Goal: Obtain resource: Download file/media

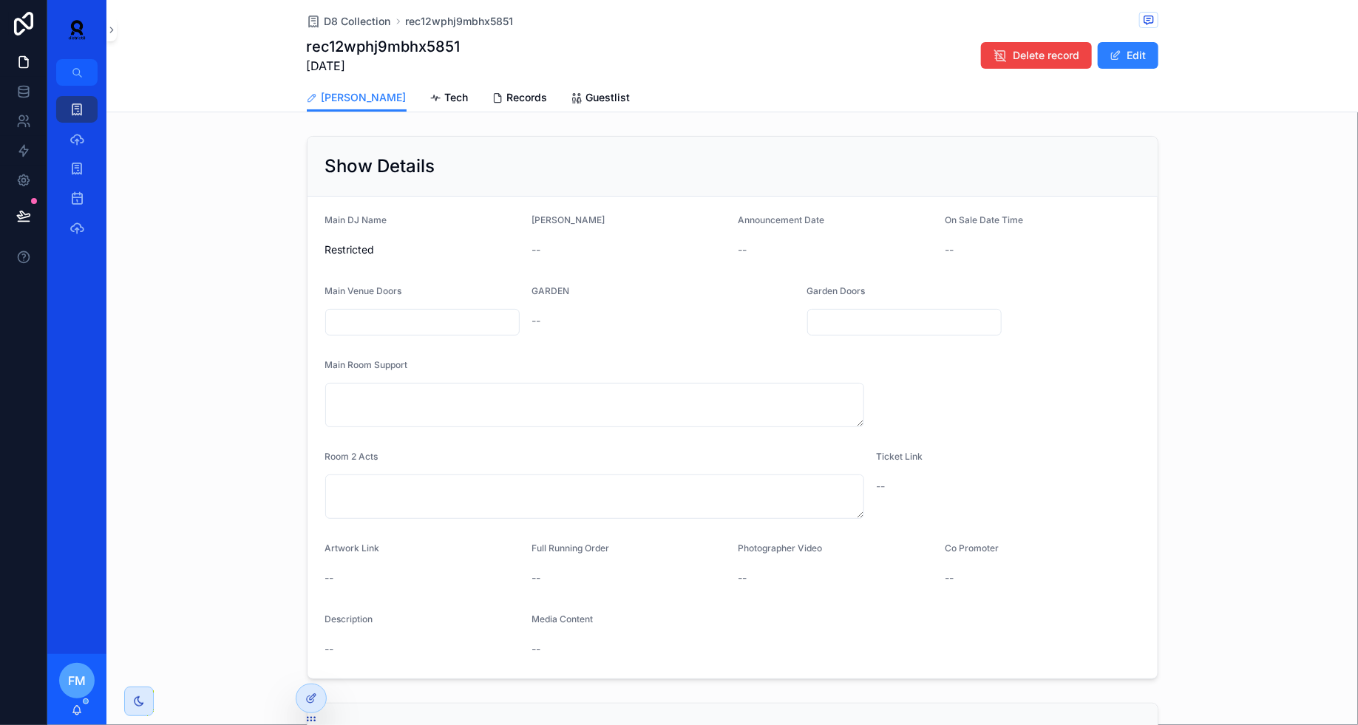
scroll to position [385, 0]
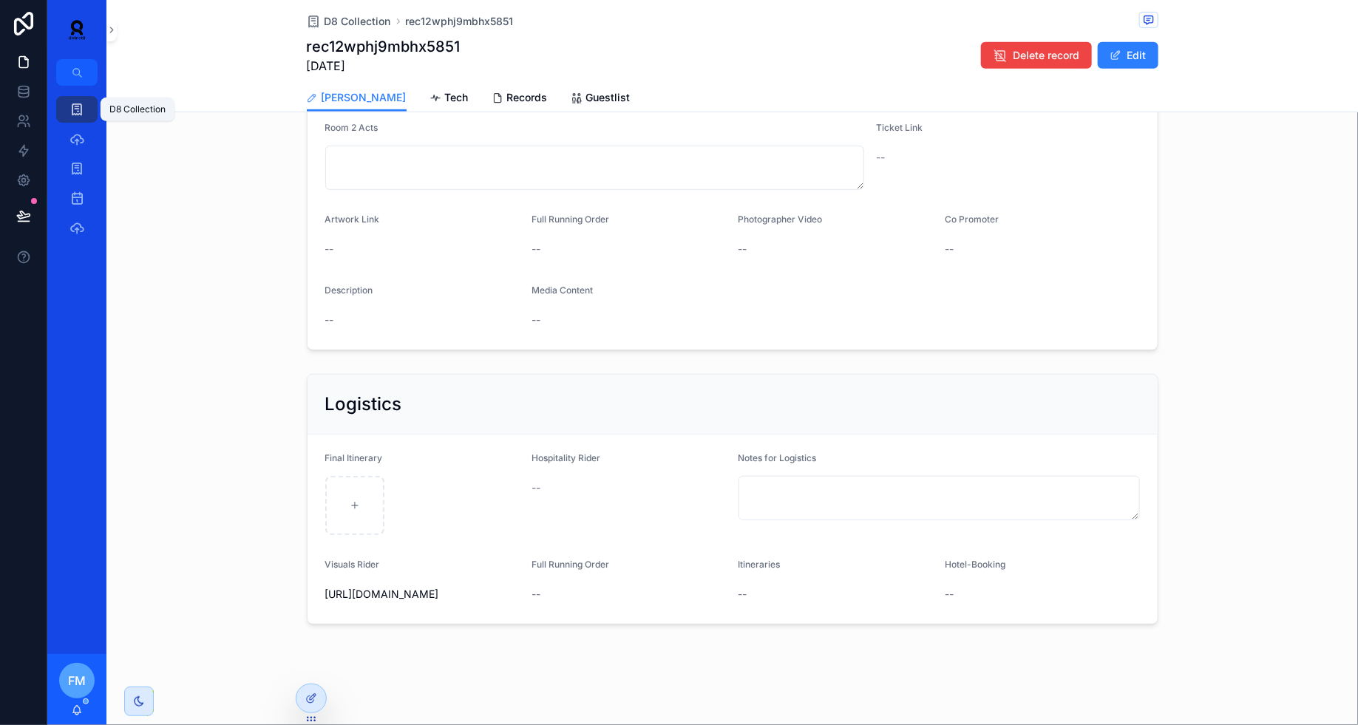
click at [65, 109] on div "D8 Collection" at bounding box center [77, 110] width 24 height 24
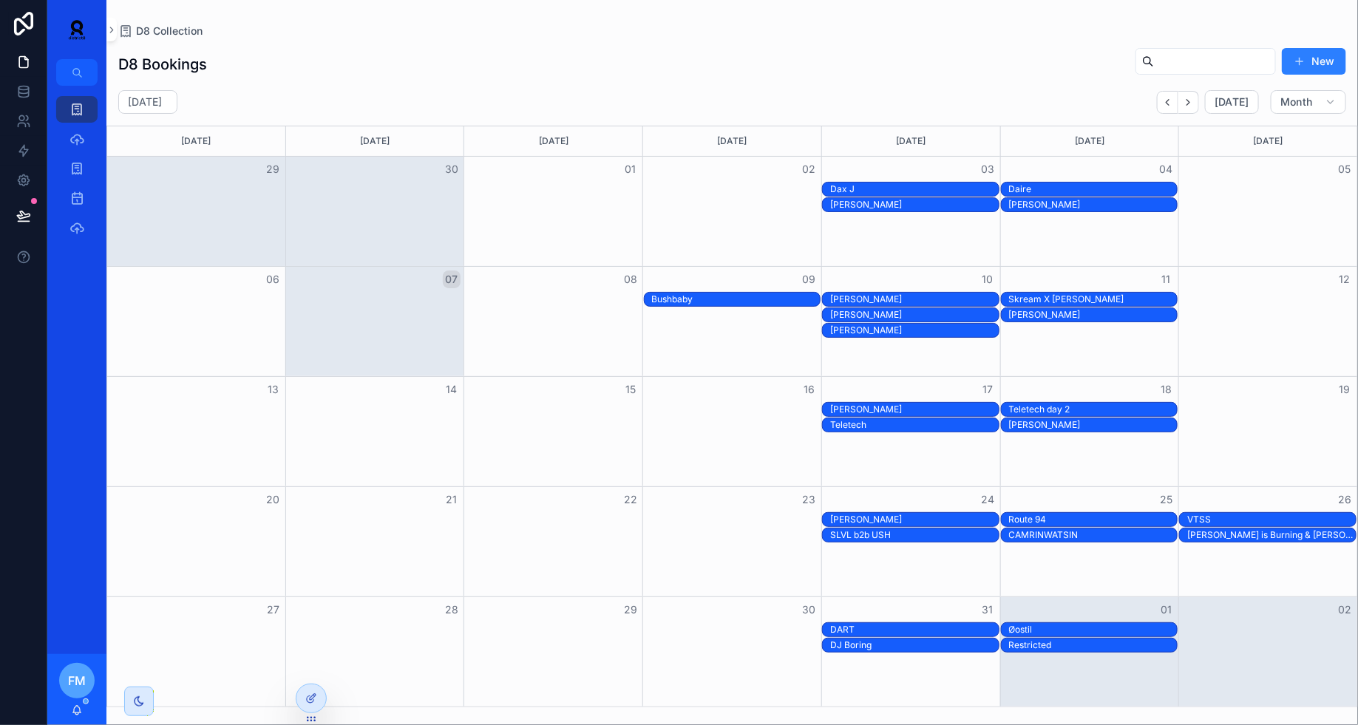
click at [948, 311] on div "[PERSON_NAME]" at bounding box center [914, 315] width 169 height 12
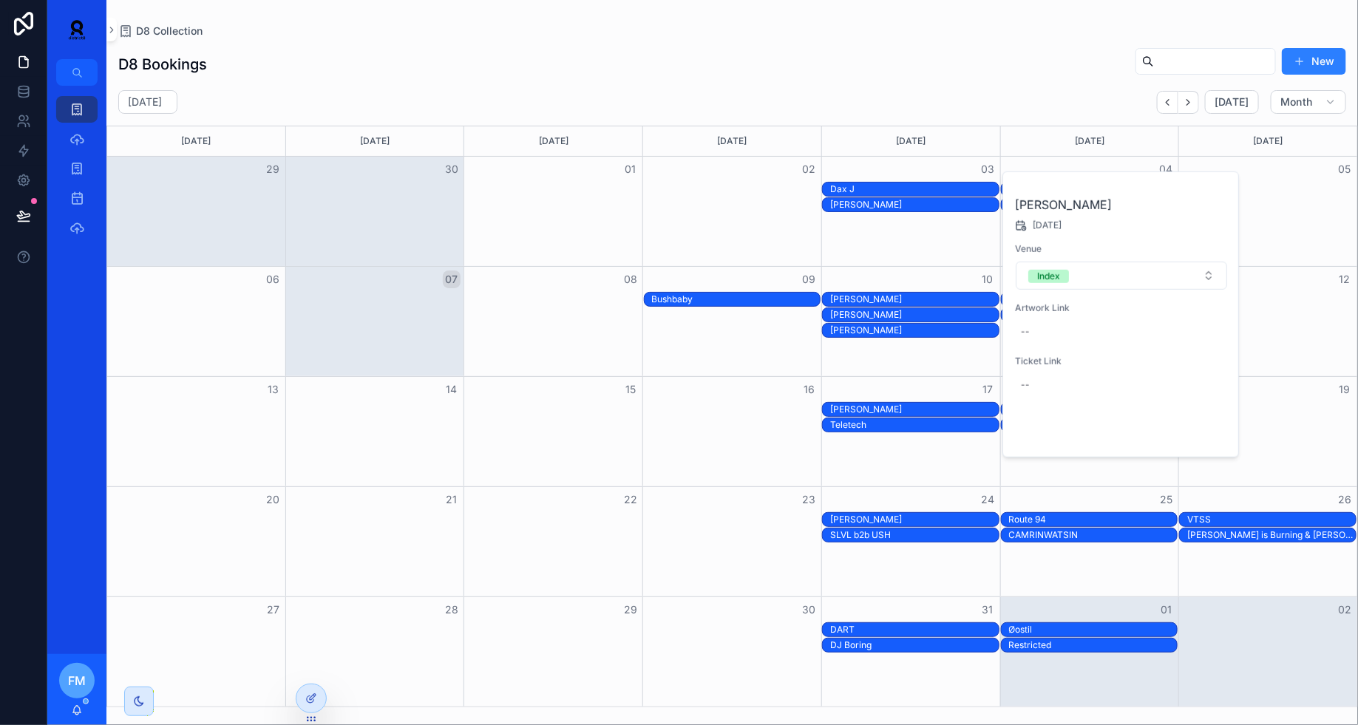
click at [1204, 431] on button "Open" at bounding box center [1197, 433] width 64 height 24
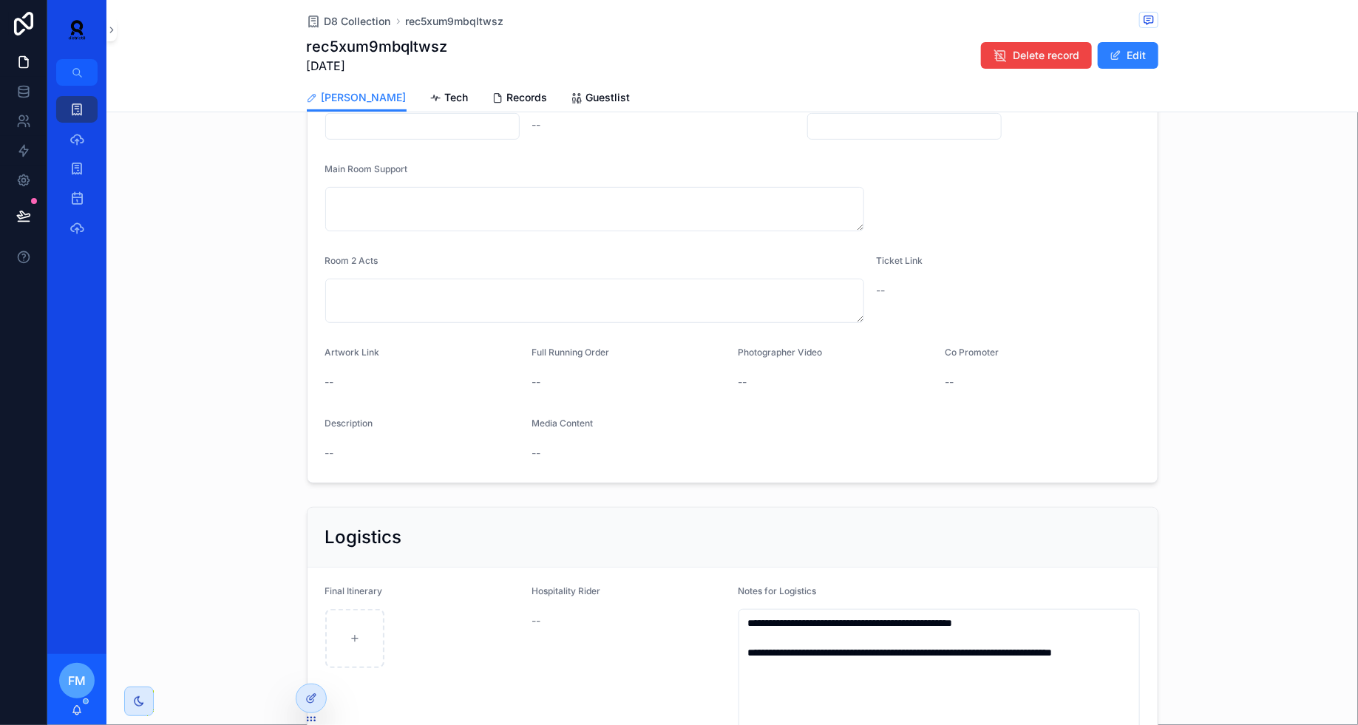
scroll to position [487, 0]
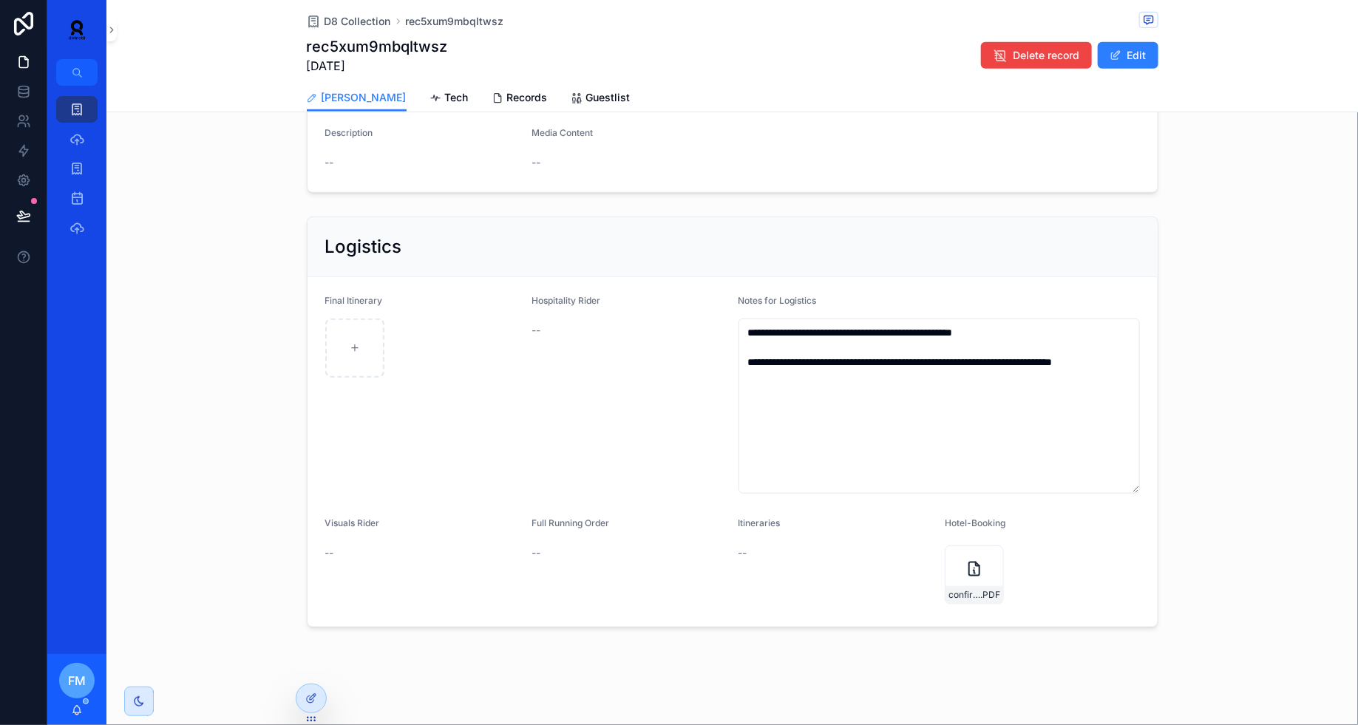
click at [430, 89] on link "Tech" at bounding box center [449, 99] width 38 height 30
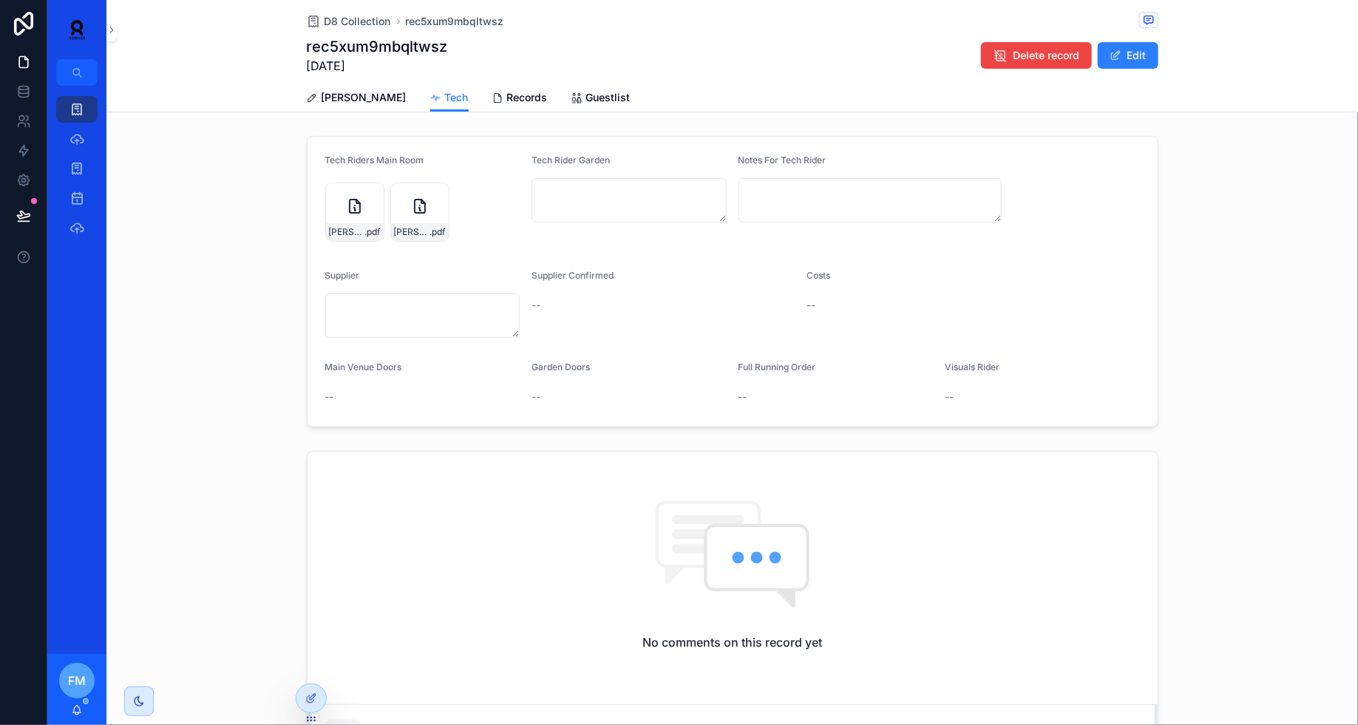
click at [356, 223] on div "[PERSON_NAME] .pdf" at bounding box center [355, 232] width 58 height 18
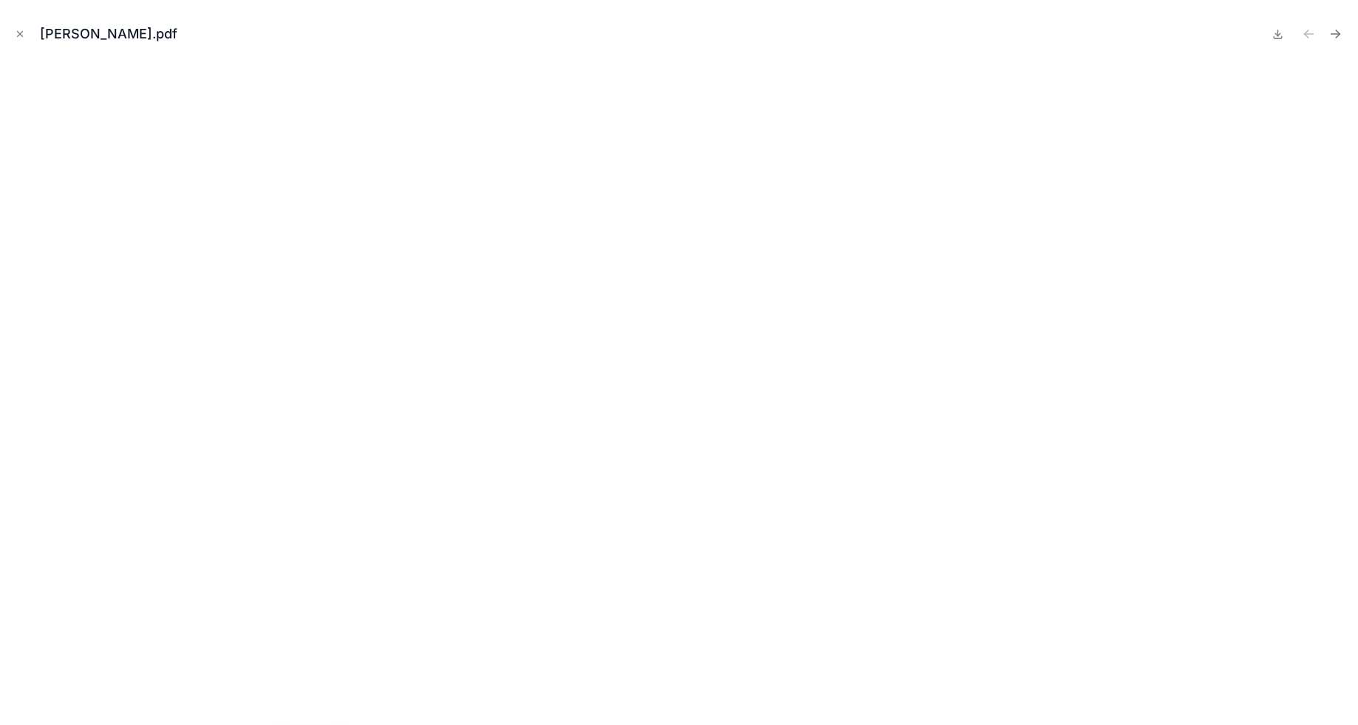
click at [27, 29] on button "Close modal" at bounding box center [20, 34] width 16 height 16
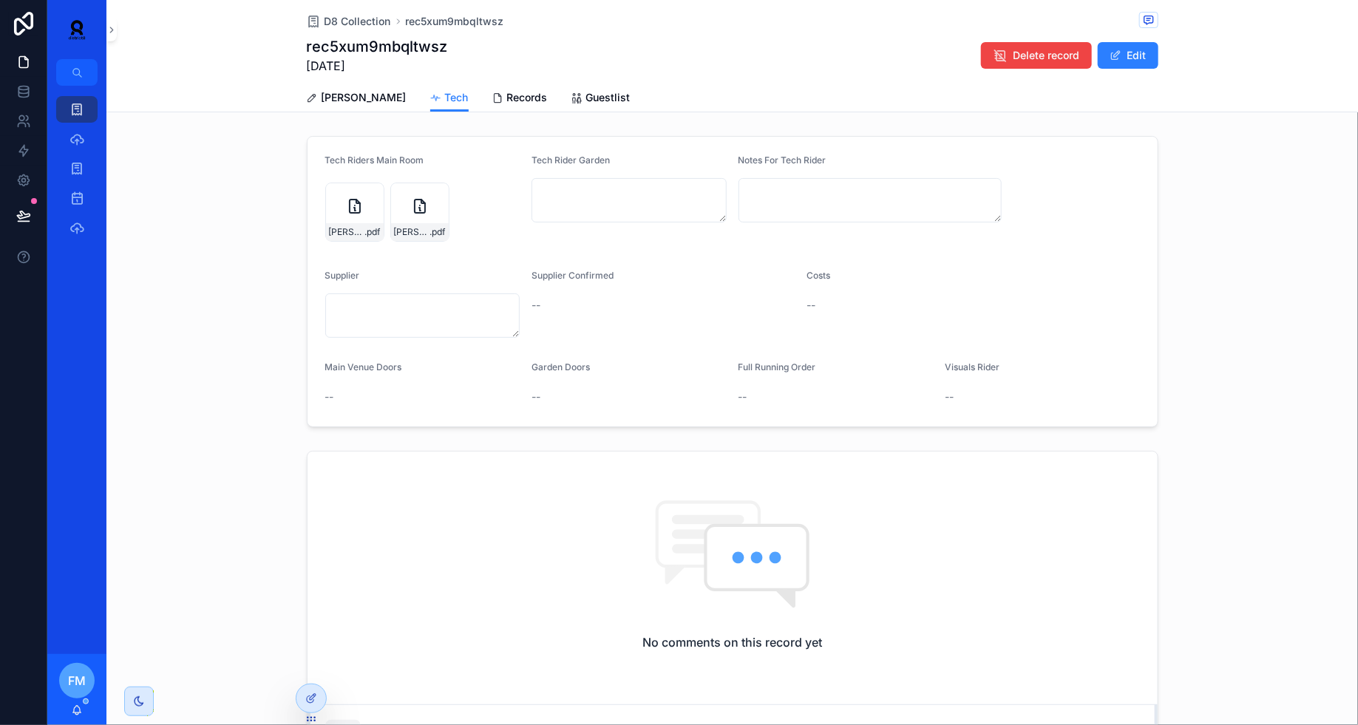
click at [0, 0] on icon "scrollable content" at bounding box center [0, 0] width 0 height 0
click at [81, 106] on icon "scrollable content" at bounding box center [77, 109] width 15 height 15
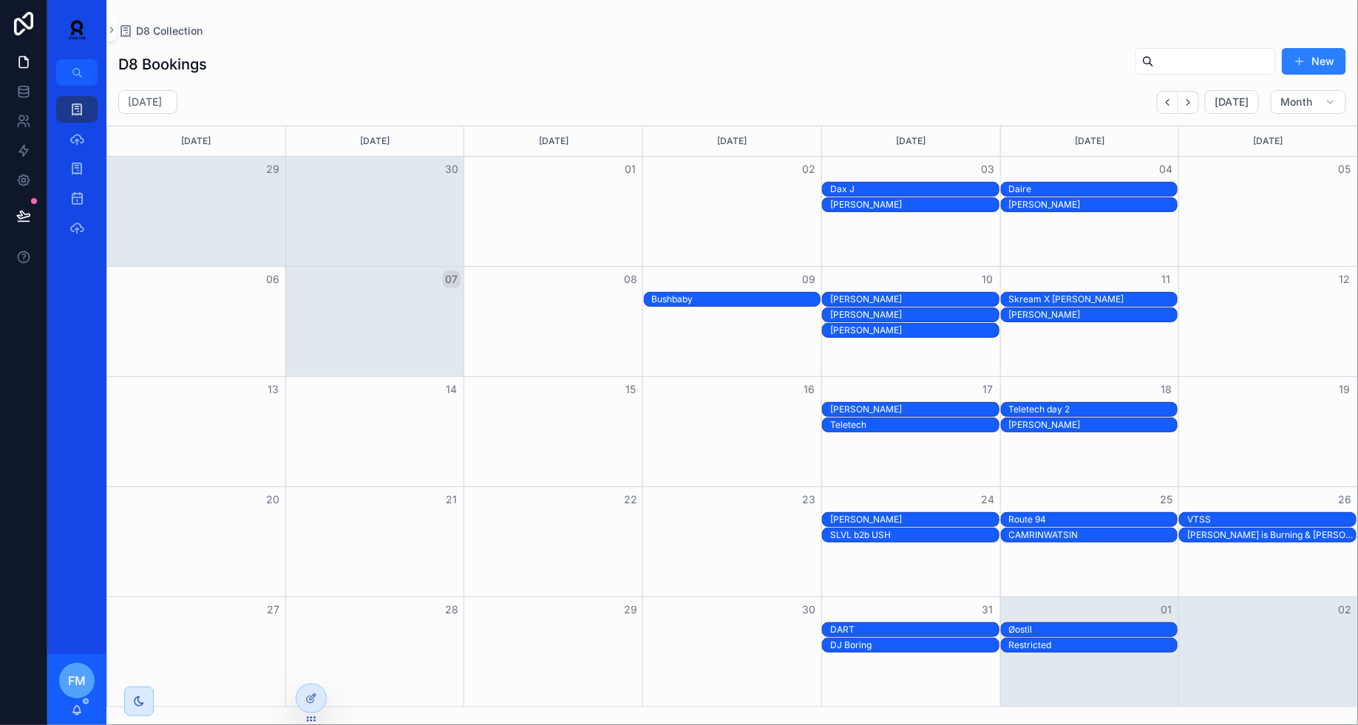
click at [1068, 294] on div "Skream X [PERSON_NAME]" at bounding box center [1093, 300] width 169 height 12
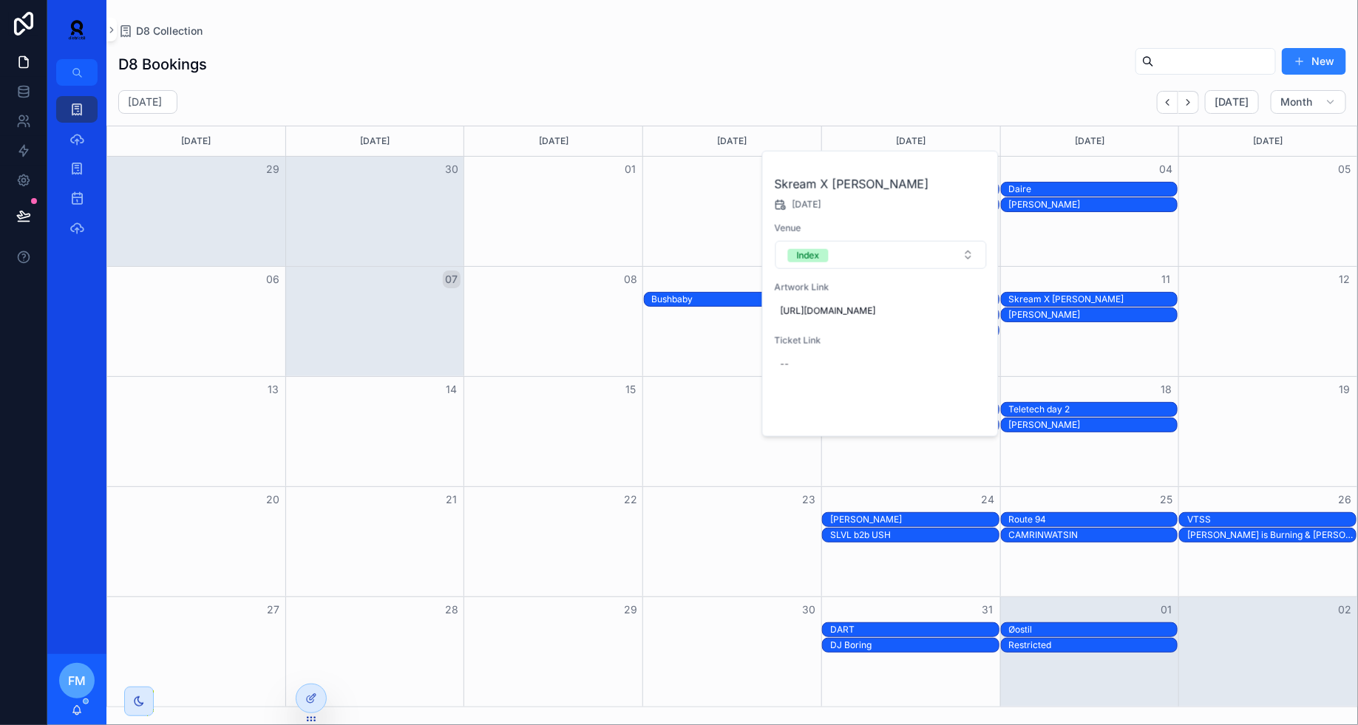
click at [951, 419] on span "Open" at bounding box center [947, 411] width 27 height 13
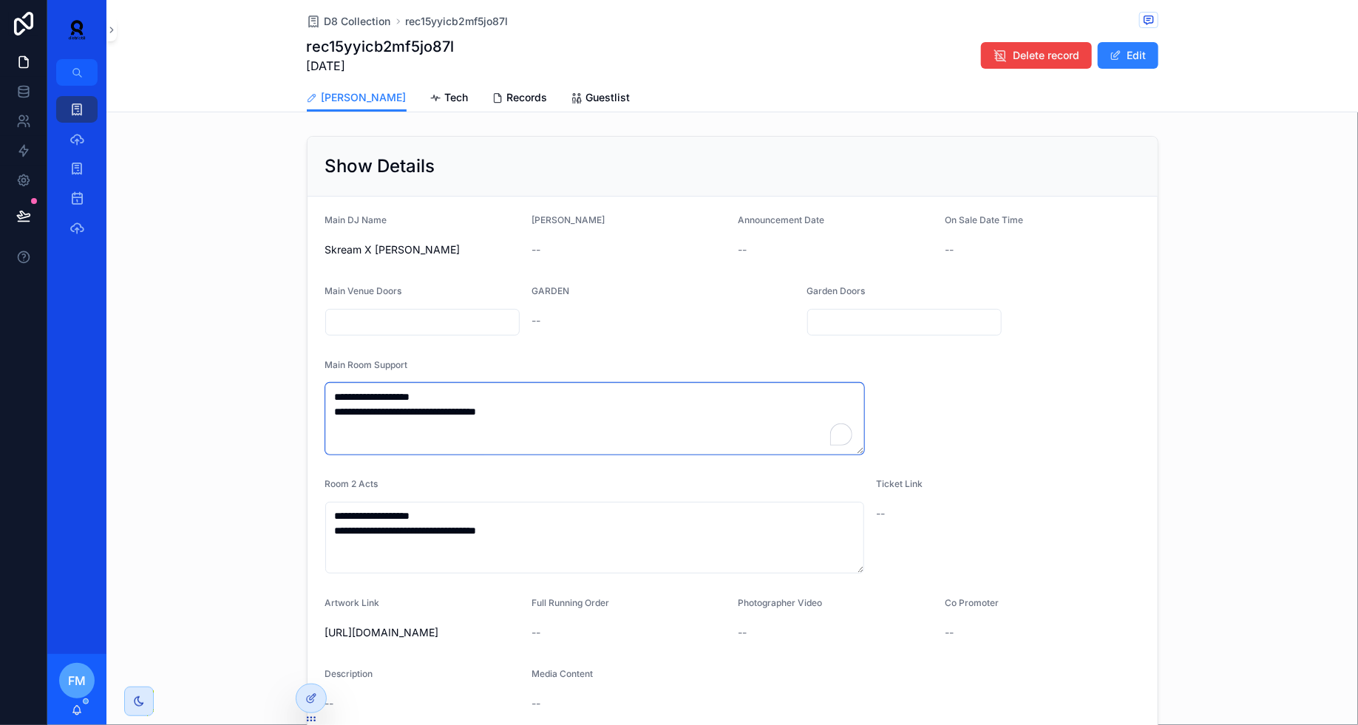
drag, startPoint x: 550, startPoint y: 413, endPoint x: 281, endPoint y: 383, distance: 270.9
click at [281, 383] on div "**********" at bounding box center [732, 435] width 1252 height 610
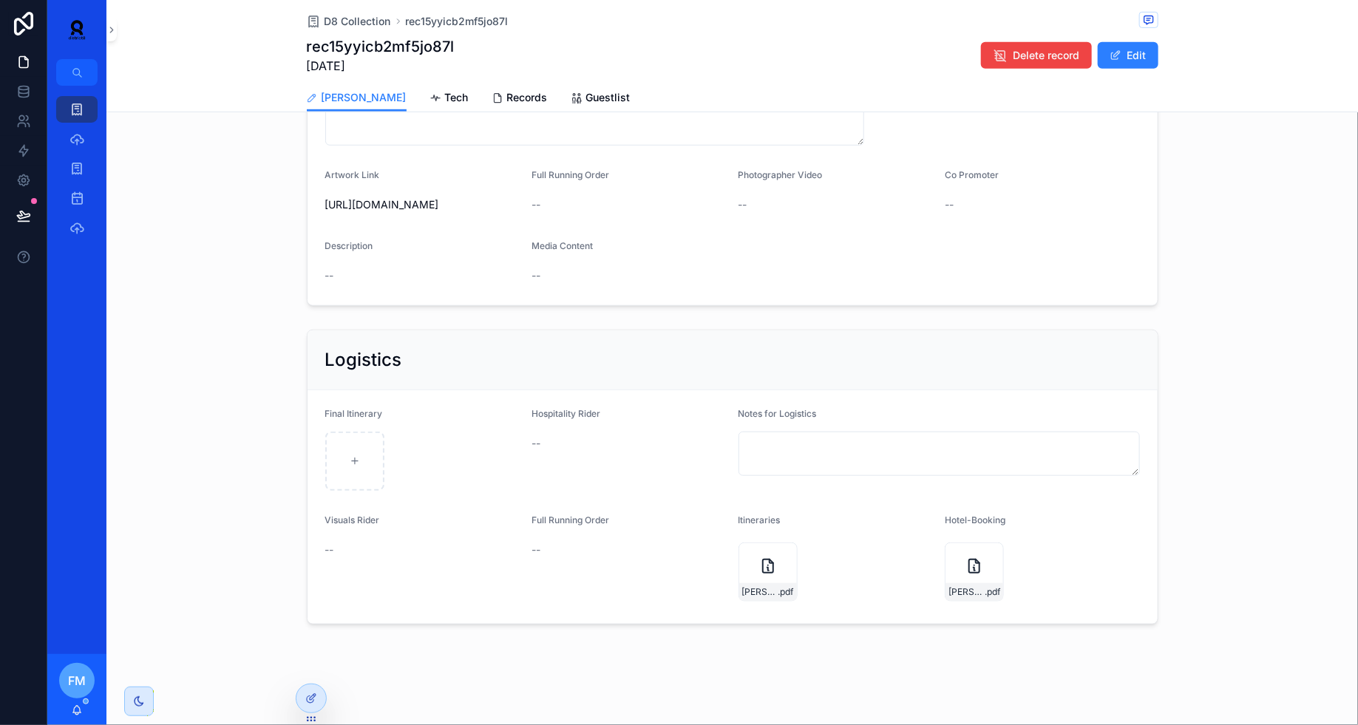
scroll to position [426, 0]
click at [750, 589] on div "[PERSON_NAME]-updated-Aug-2022 .pdf" at bounding box center [768, 574] width 59 height 59
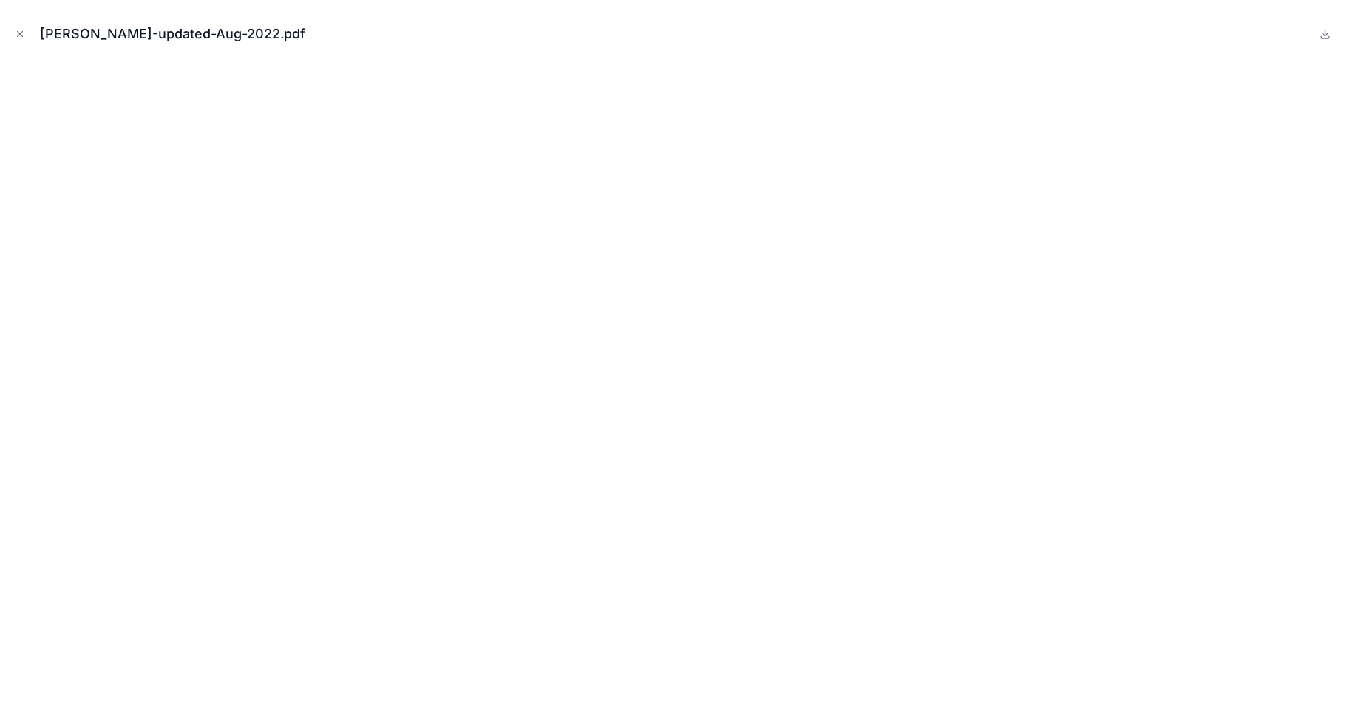
click at [1327, 30] on icon at bounding box center [1326, 34] width 12 height 12
click at [24, 30] on icon "Close modal" at bounding box center [20, 34] width 10 height 10
